Goal: Check status: Check status

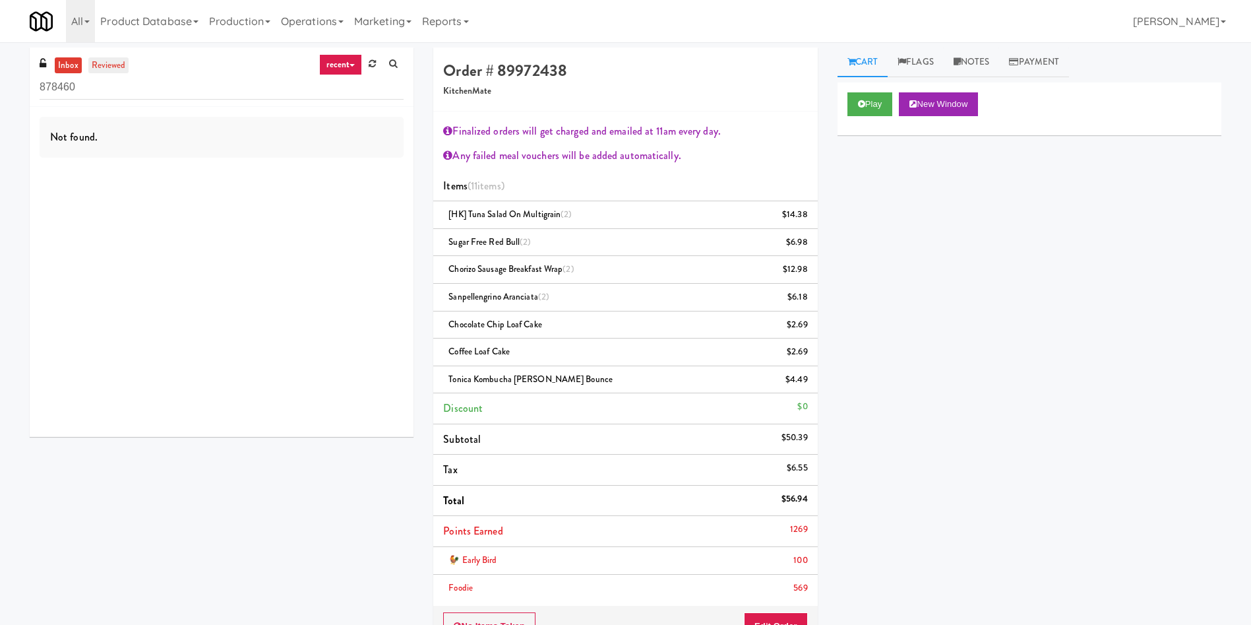
click at [110, 65] on link "reviewed" at bounding box center [108, 65] width 41 height 16
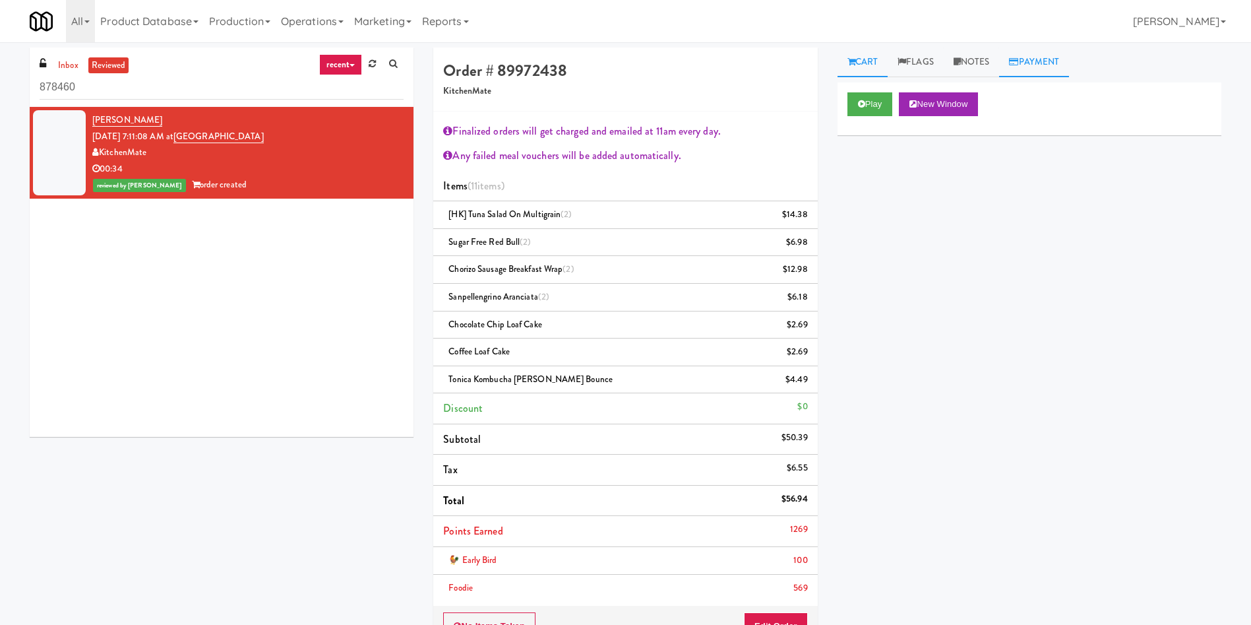
click at [1038, 61] on link "Payment" at bounding box center [1034, 62] width 70 height 30
click at [1201, 102] on icon at bounding box center [1206, 98] width 11 height 11
click at [1191, 135] on div "Payout" at bounding box center [1030, 142] width 364 height 20
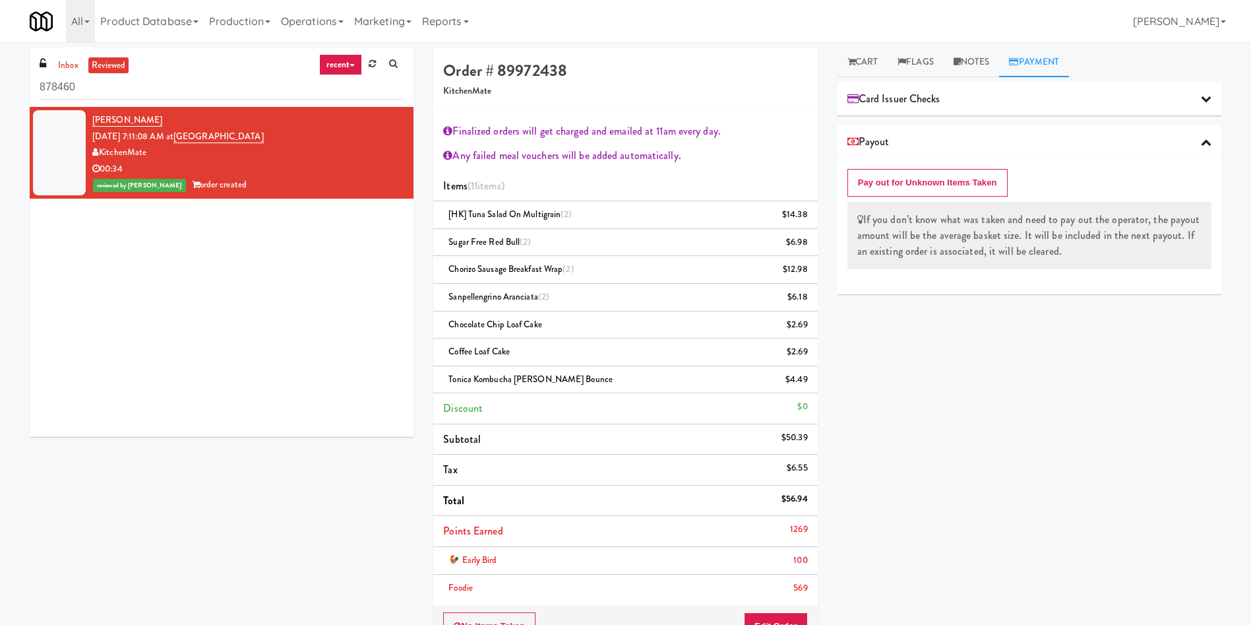
click at [1191, 135] on div "Payout" at bounding box center [1030, 142] width 364 height 20
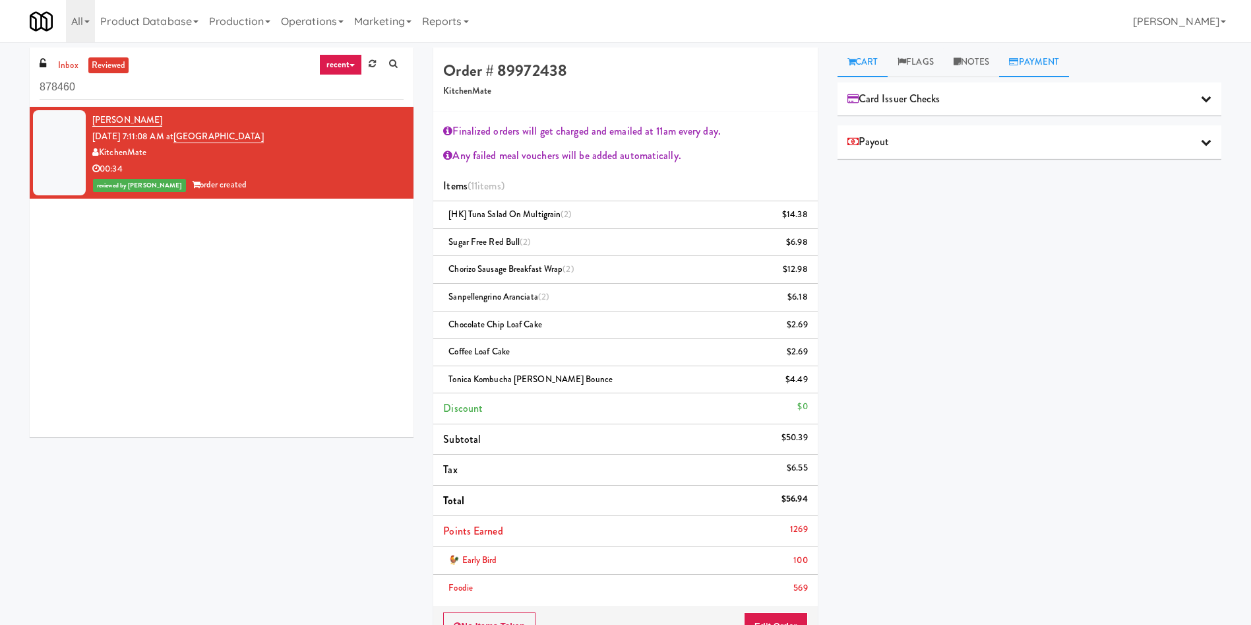
click at [864, 53] on link "Cart" at bounding box center [863, 62] width 51 height 30
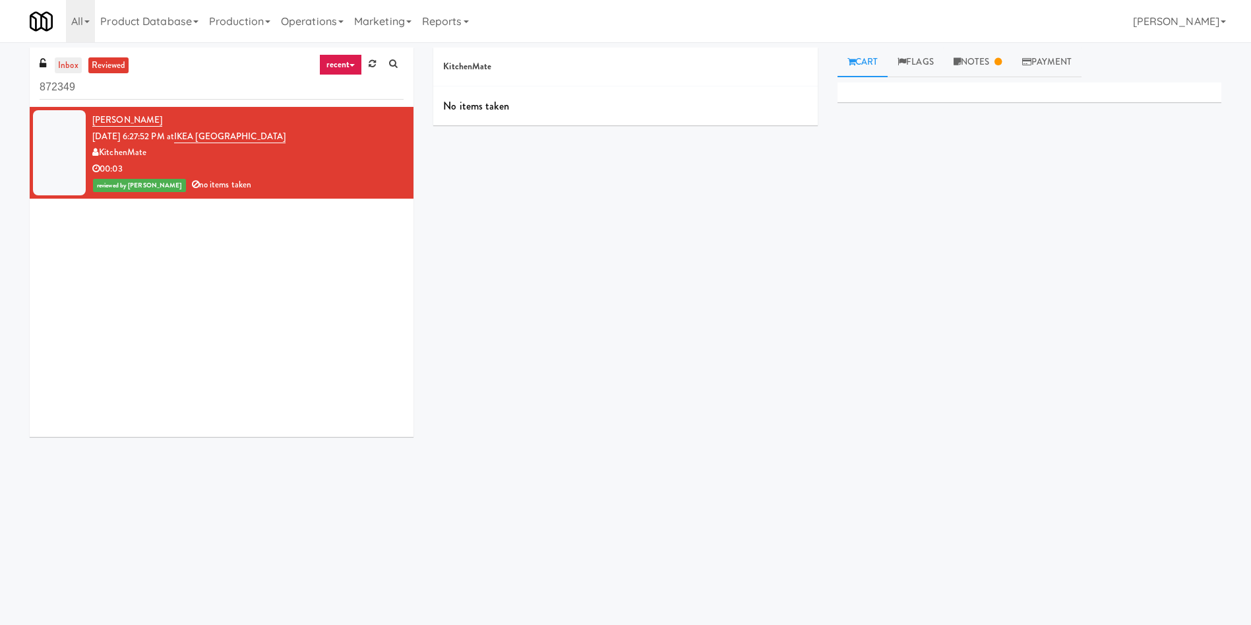
click at [72, 61] on link "inbox" at bounding box center [68, 65] width 27 height 16
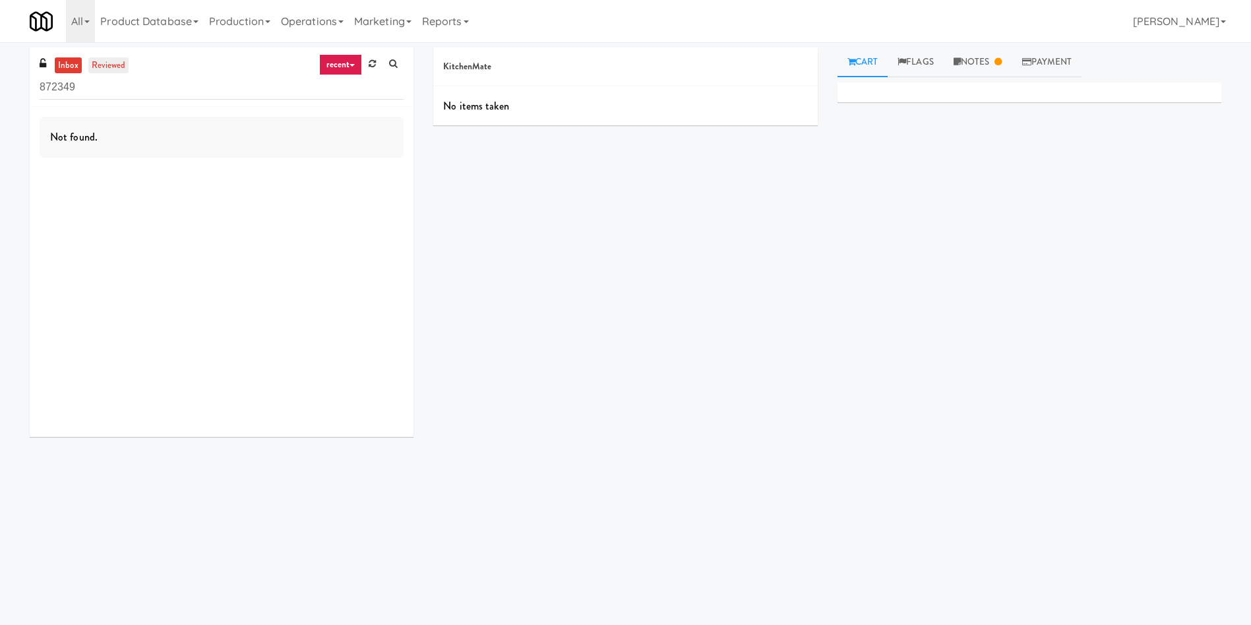
click at [108, 59] on link "reviewed" at bounding box center [108, 65] width 41 height 16
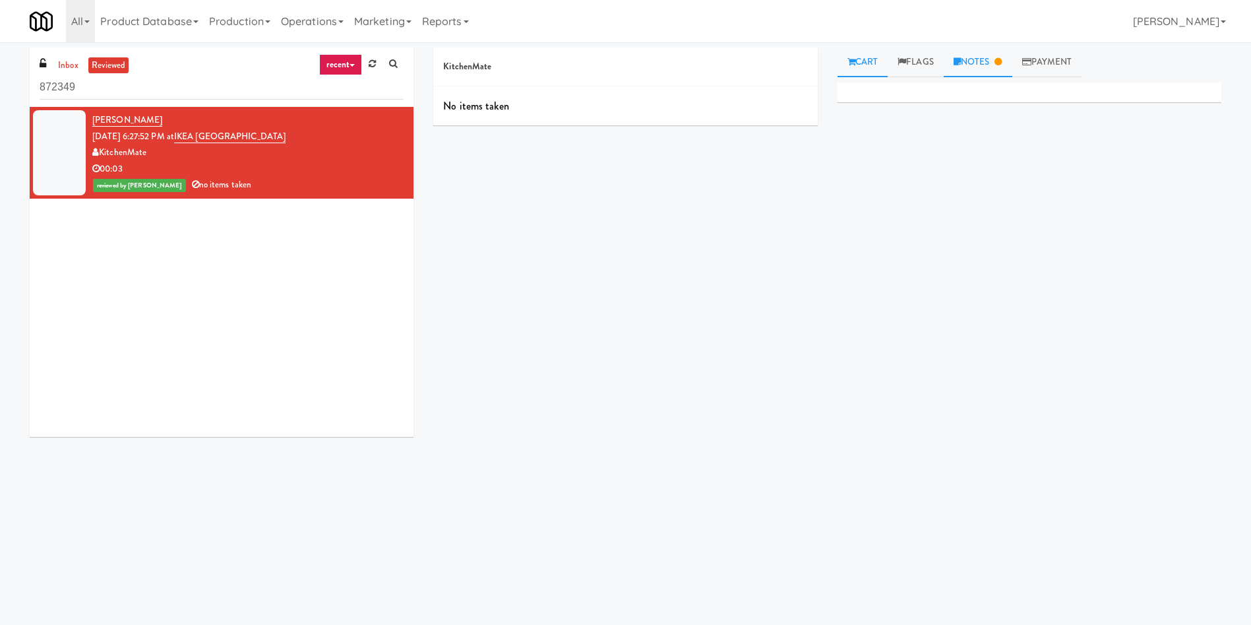
click at [977, 65] on link "Notes" at bounding box center [978, 62] width 69 height 30
